Goal: Information Seeking & Learning: Learn about a topic

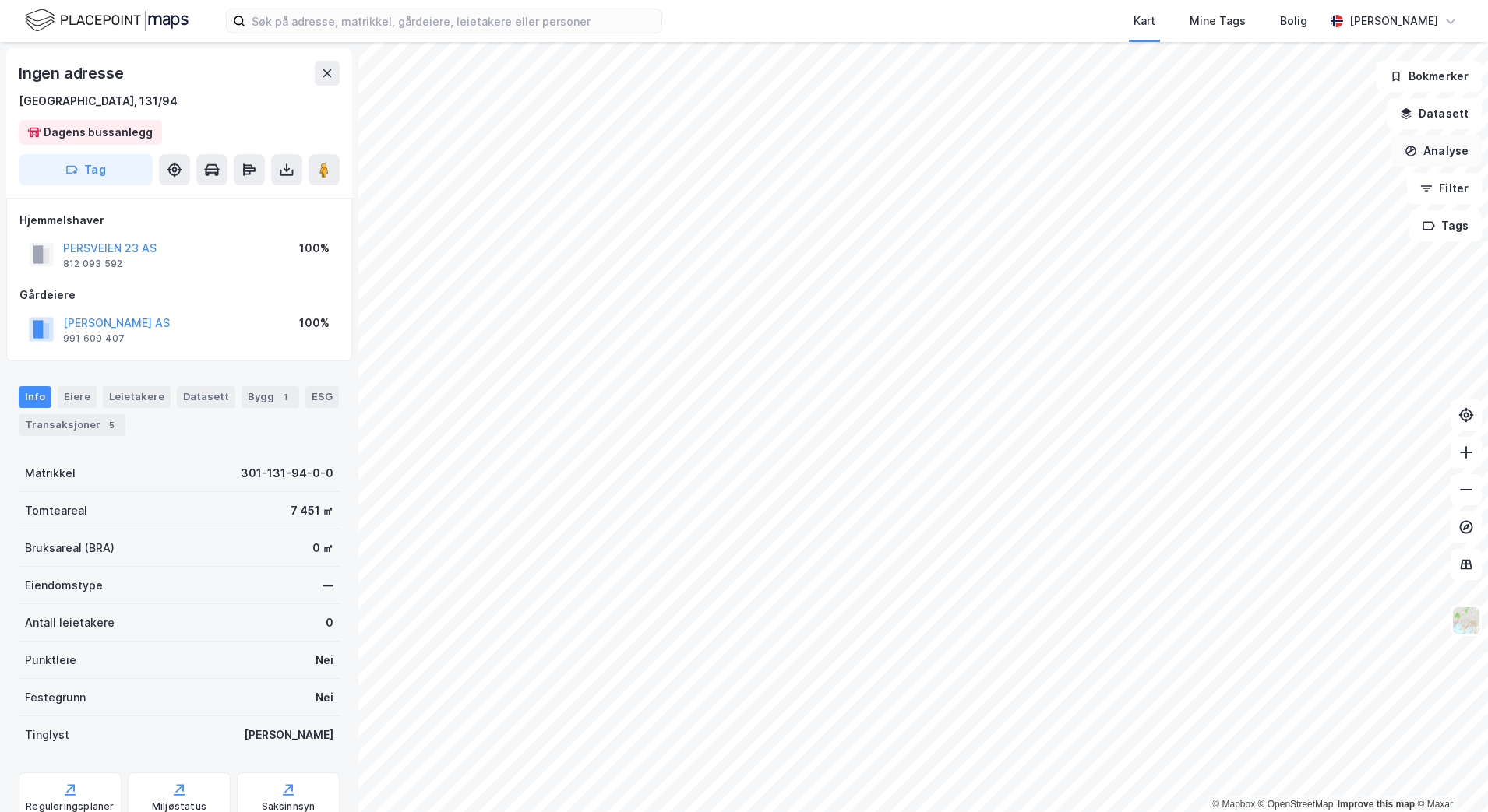
click at [1429, 148] on button "Analyse" at bounding box center [1436, 152] width 90 height 31
click at [1274, 185] on div "Tegn område" at bounding box center [1301, 184] width 136 height 13
